Goal: Information Seeking & Learning: Learn about a topic

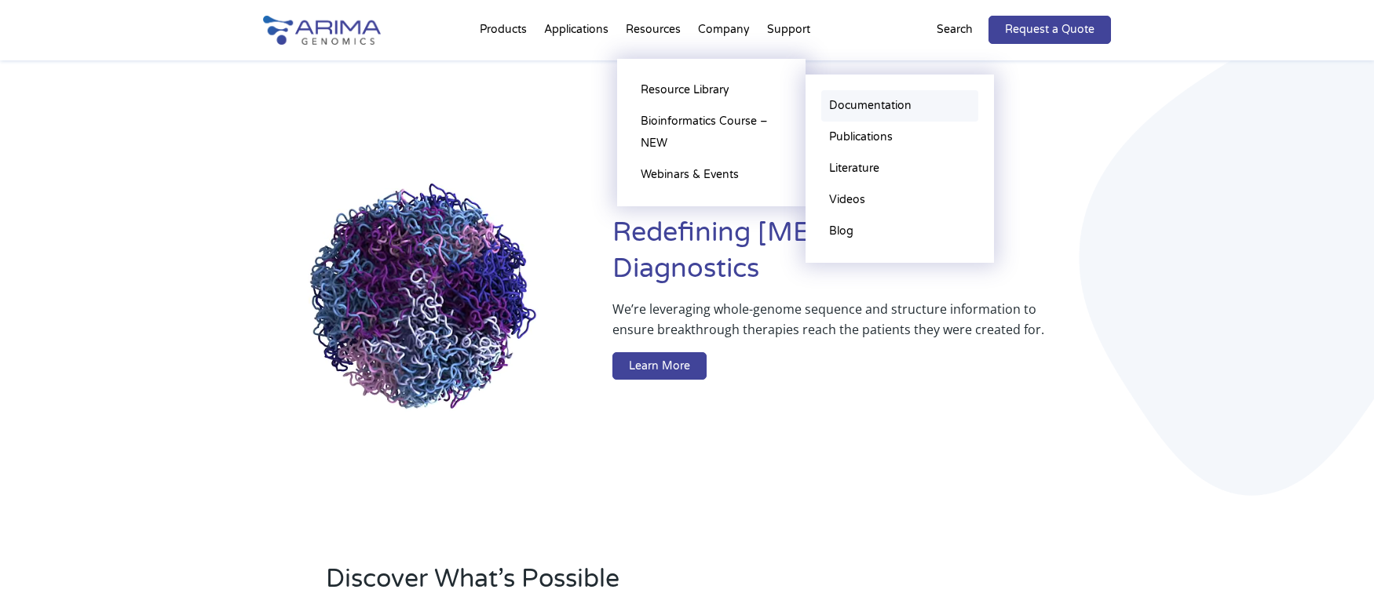
click at [859, 107] on link "Documentation" at bounding box center [899, 105] width 157 height 31
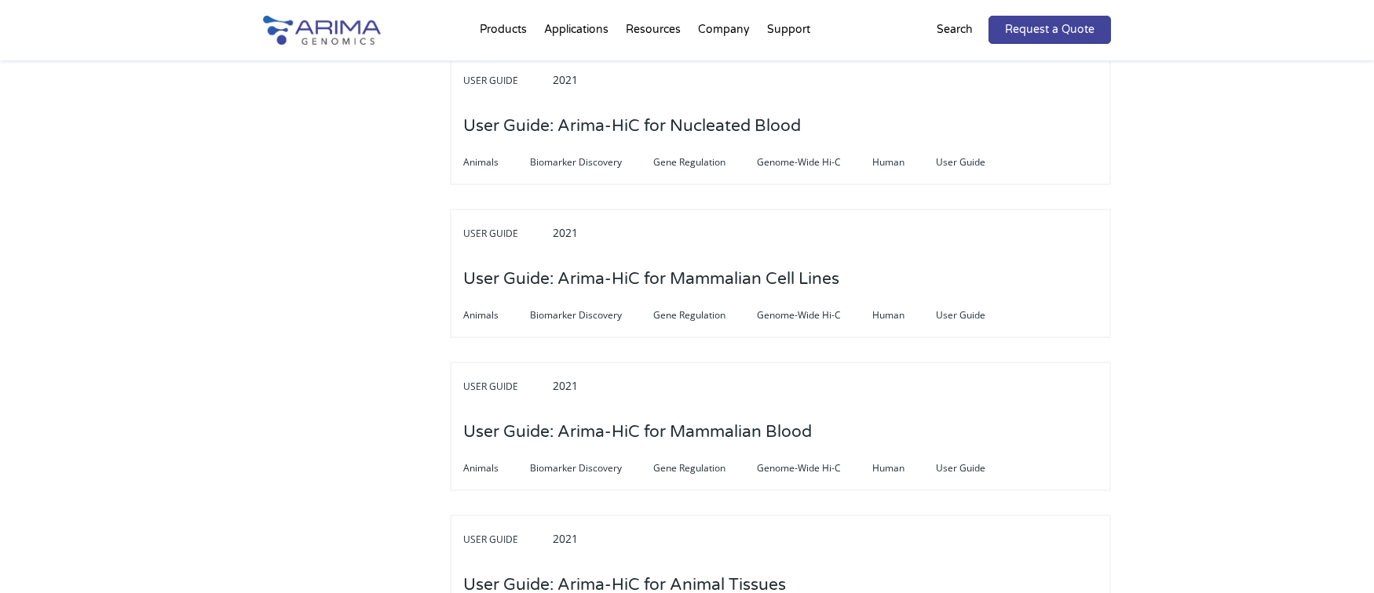
scroll to position [4144, 0]
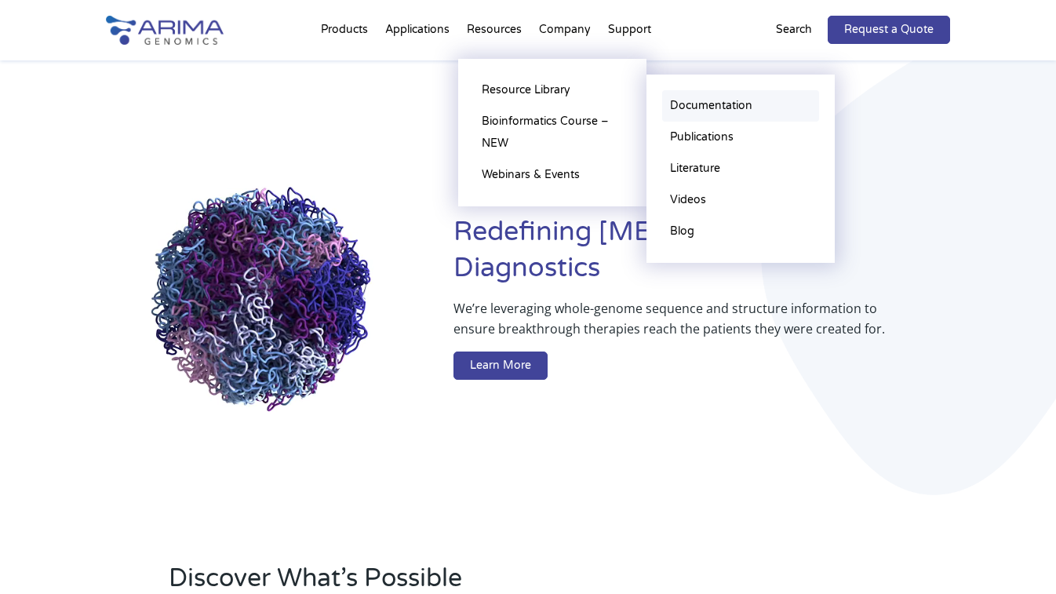
click at [731, 101] on link "Documentation" at bounding box center [740, 105] width 157 height 31
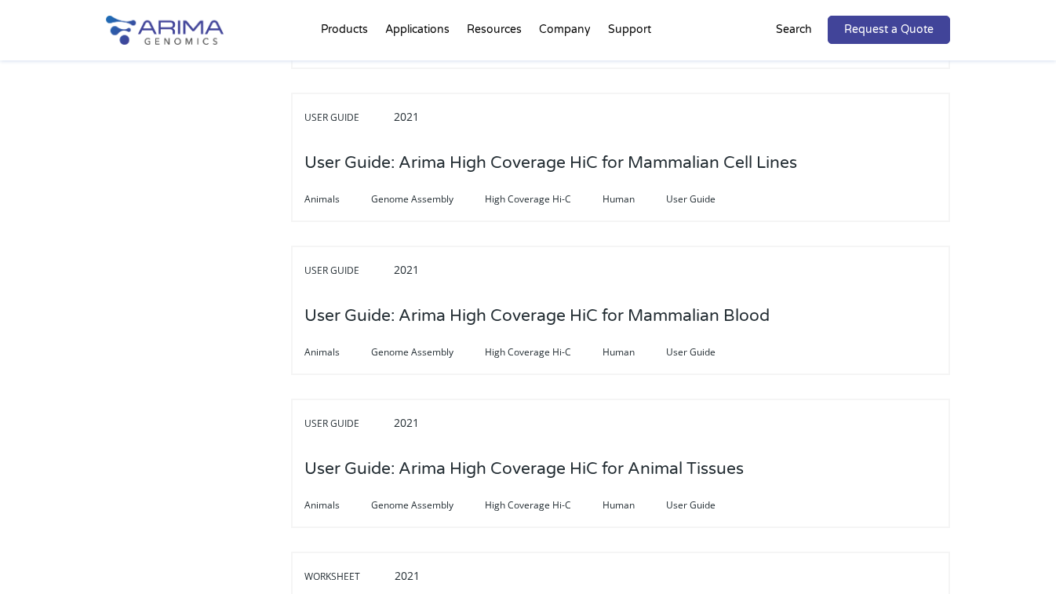
scroll to position [4898, 0]
